Goal: Task Accomplishment & Management: Use online tool/utility

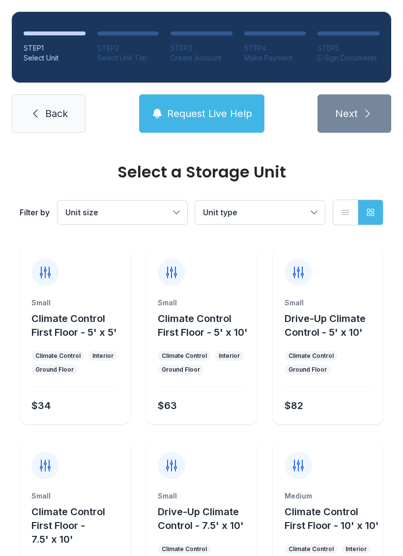
click at [171, 205] on button "Unit size" at bounding box center [123, 213] width 130 height 24
click at [317, 208] on button "Unit type" at bounding box center [260, 213] width 130 height 24
click at [60, 121] on link "Back" at bounding box center [49, 113] width 74 height 38
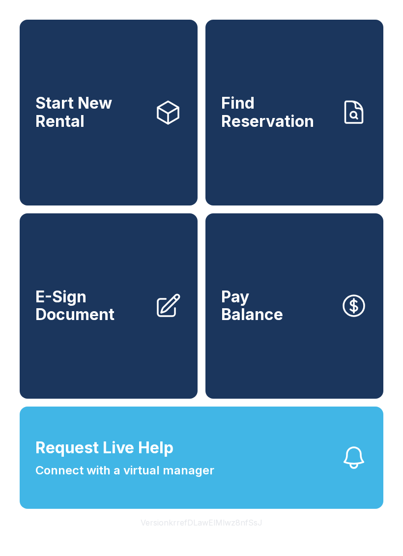
click at [289, 99] on link "Find Reservation" at bounding box center [295, 113] width 178 height 186
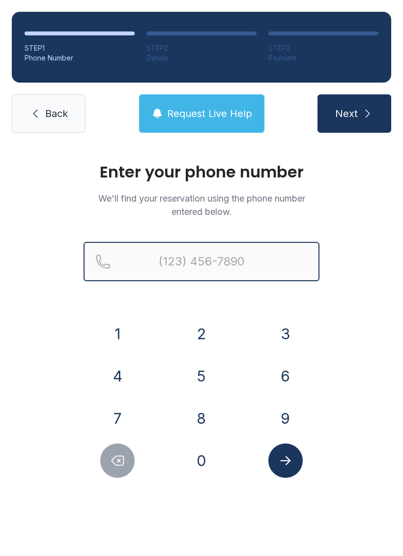
click at [214, 265] on input "Reservation phone number" at bounding box center [202, 261] width 236 height 39
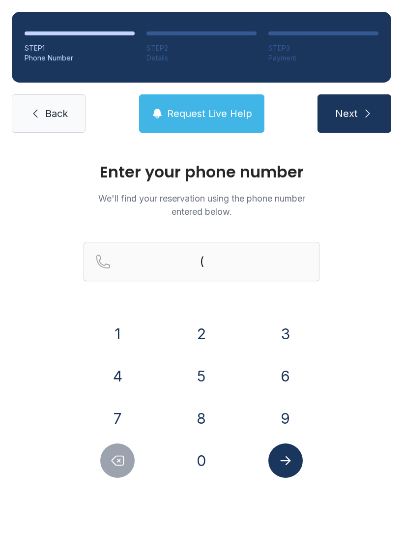
click at [290, 323] on button "3" at bounding box center [285, 334] width 34 height 34
click at [200, 331] on button "2" at bounding box center [201, 334] width 34 height 34
click at [101, 337] on button "1" at bounding box center [117, 334] width 34 height 34
click at [204, 364] on button "5" at bounding box center [201, 376] width 34 height 34
click at [288, 416] on button "9" at bounding box center [285, 418] width 34 height 34
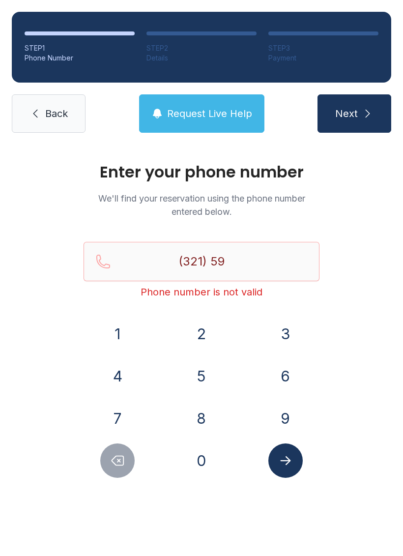
click at [91, 318] on div "1" at bounding box center [118, 334] width 68 height 34
click at [205, 333] on button "2" at bounding box center [201, 334] width 34 height 34
click at [124, 462] on icon "Delete number" at bounding box center [117, 460] width 15 height 15
click at [118, 333] on button "1" at bounding box center [117, 334] width 34 height 34
click at [207, 331] on button "2" at bounding box center [201, 334] width 34 height 34
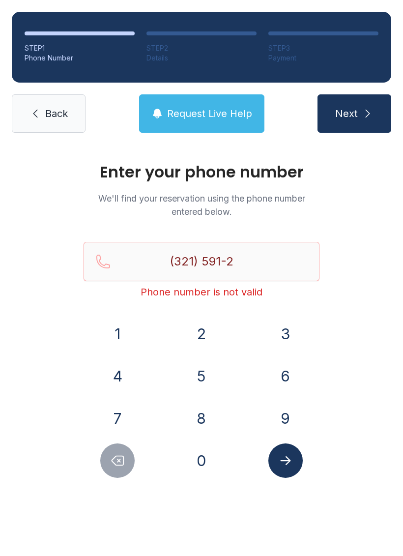
click at [119, 331] on button "1" at bounding box center [117, 334] width 34 height 34
click at [209, 417] on button "8" at bounding box center [201, 418] width 34 height 34
click at [108, 320] on button "1" at bounding box center [117, 334] width 34 height 34
type input "[PHONE_NUMBER]"
click at [286, 463] on icon "Submit lookup form" at bounding box center [285, 460] width 15 height 15
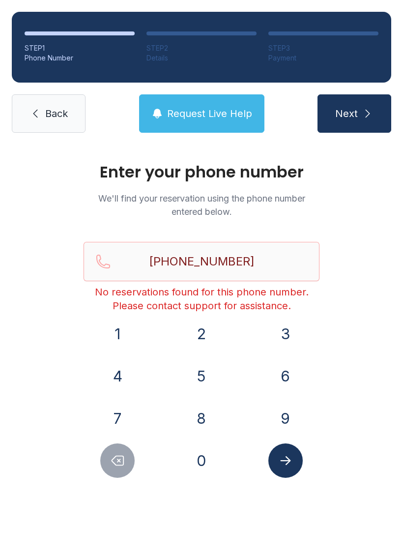
click at [67, 106] on link "Back" at bounding box center [49, 113] width 74 height 38
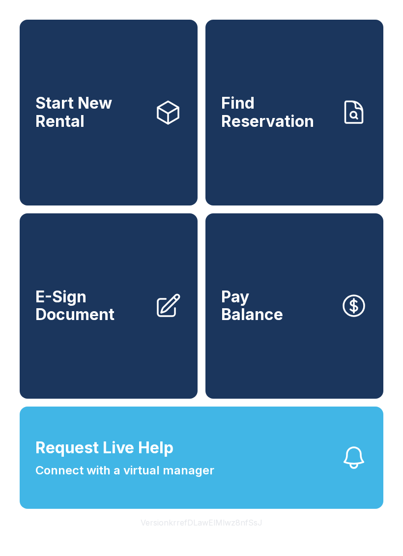
click at [112, 313] on span "E-Sign Document" at bounding box center [90, 306] width 111 height 36
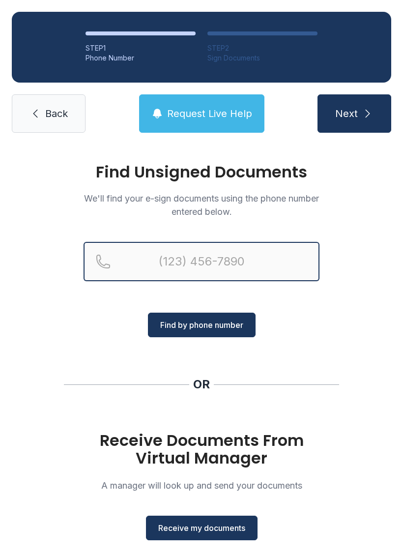
click at [216, 261] on input "Reservation phone number" at bounding box center [202, 261] width 236 height 39
type input "[PHONE_NUMBER]"
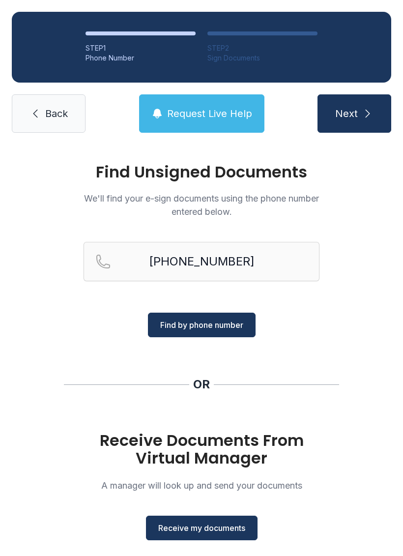
click at [210, 329] on span "Find by phone number" at bounding box center [201, 325] width 83 height 12
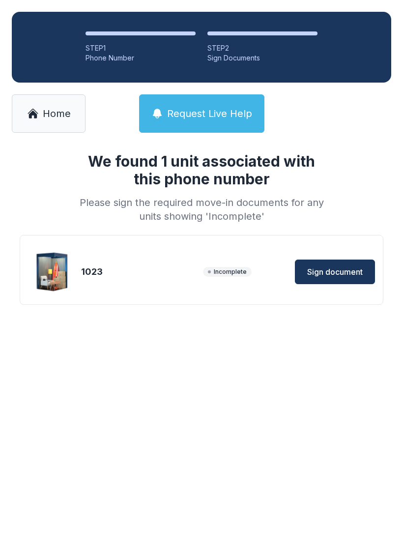
click at [337, 278] on button "Sign document" at bounding box center [335, 272] width 80 height 25
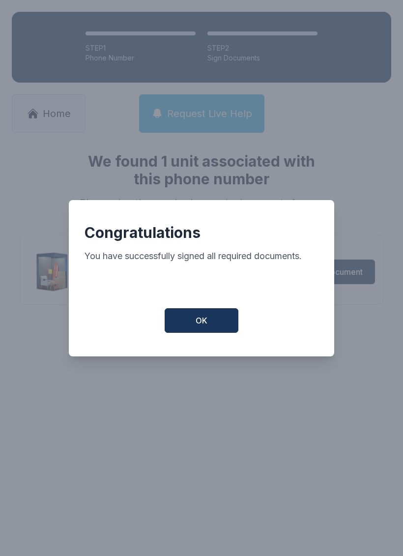
click at [184, 324] on button "OK" at bounding box center [202, 320] width 74 height 25
